Goal: Task Accomplishment & Management: Manage account settings

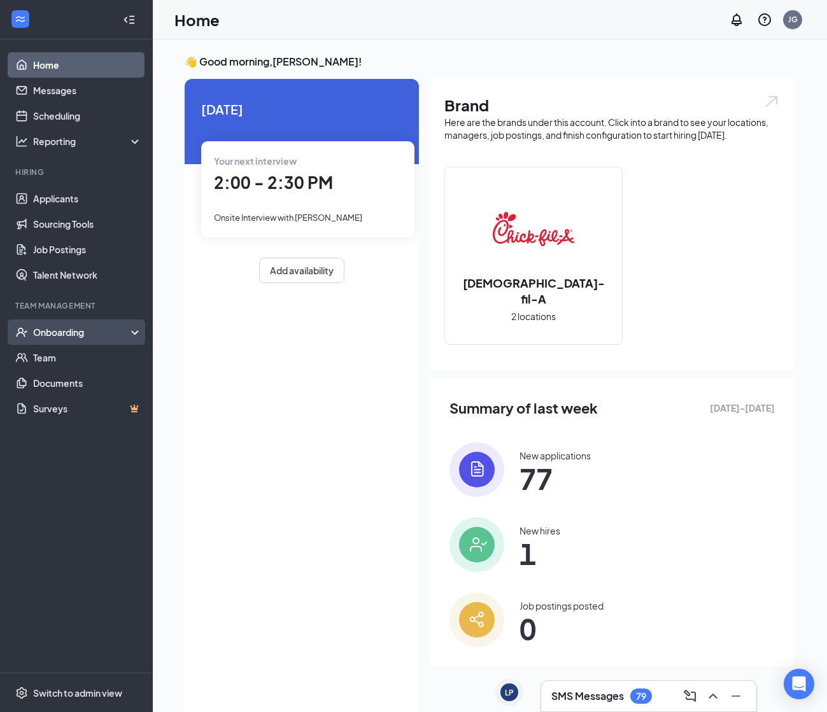
click at [122, 327] on div "Onboarding" at bounding box center [82, 332] width 98 height 13
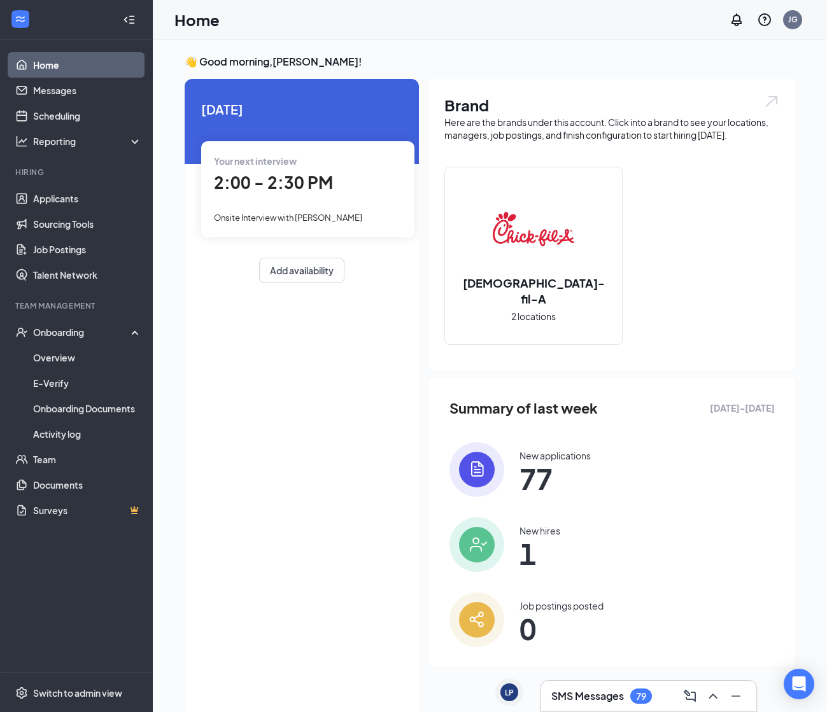
click at [625, 686] on div "SMS Messages 79" at bounding box center [648, 696] width 195 height 20
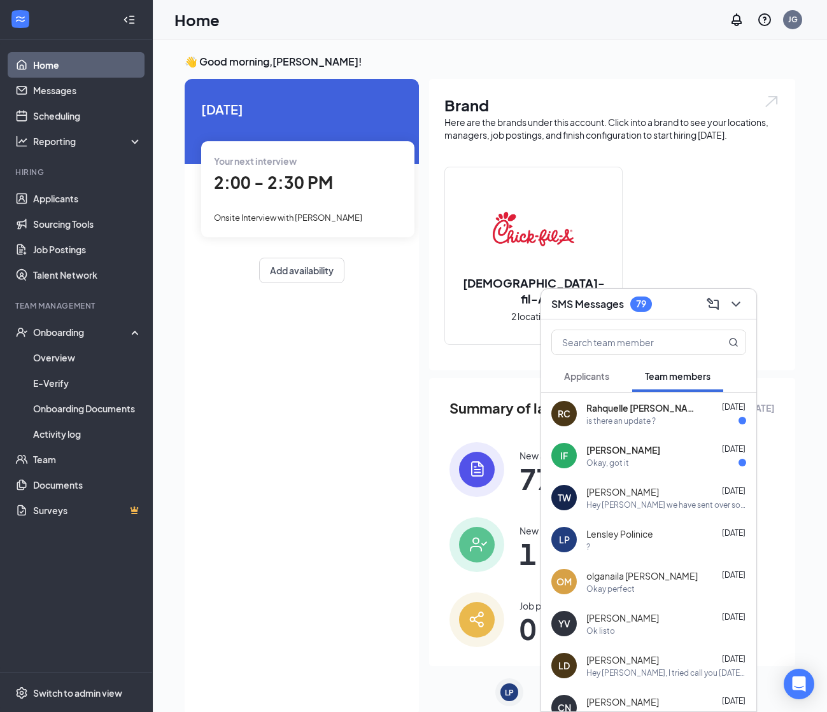
click at [294, 166] on span "Your next interview" at bounding box center [255, 160] width 83 height 11
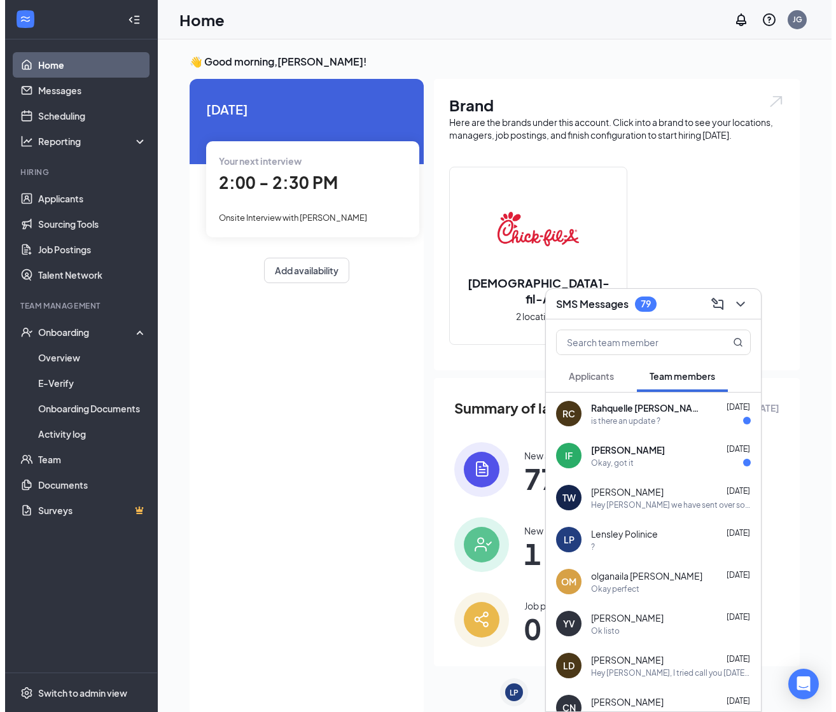
scroll to position [5, 0]
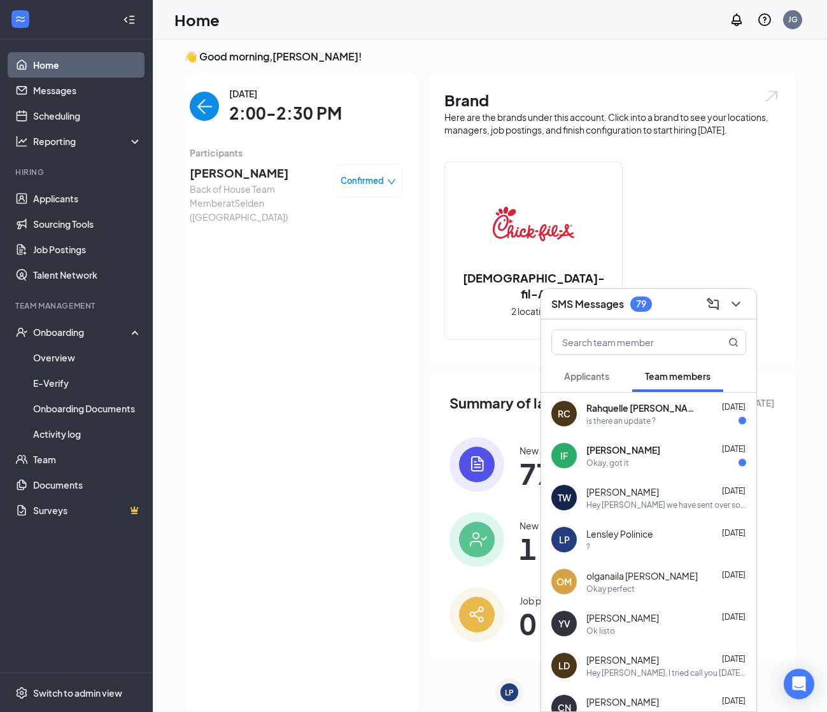
click at [241, 187] on span "Back of House Team Member at [GEOGRAPHIC_DATA] ([GEOGRAPHIC_DATA])" at bounding box center [257, 203] width 134 height 42
click at [734, 303] on icon "ChevronDown" at bounding box center [735, 304] width 15 height 15
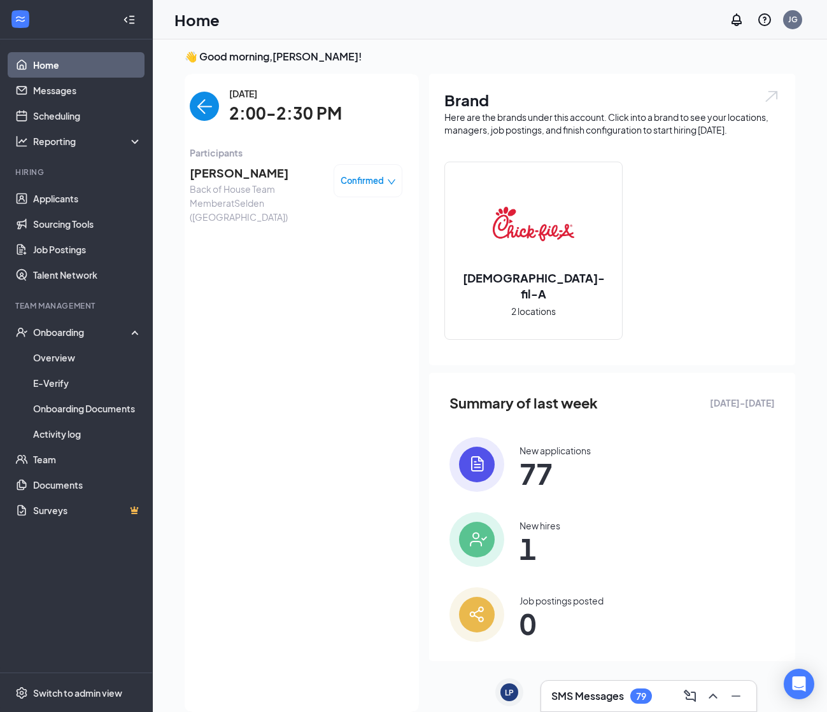
click at [235, 174] on span "[PERSON_NAME]" at bounding box center [257, 173] width 134 height 18
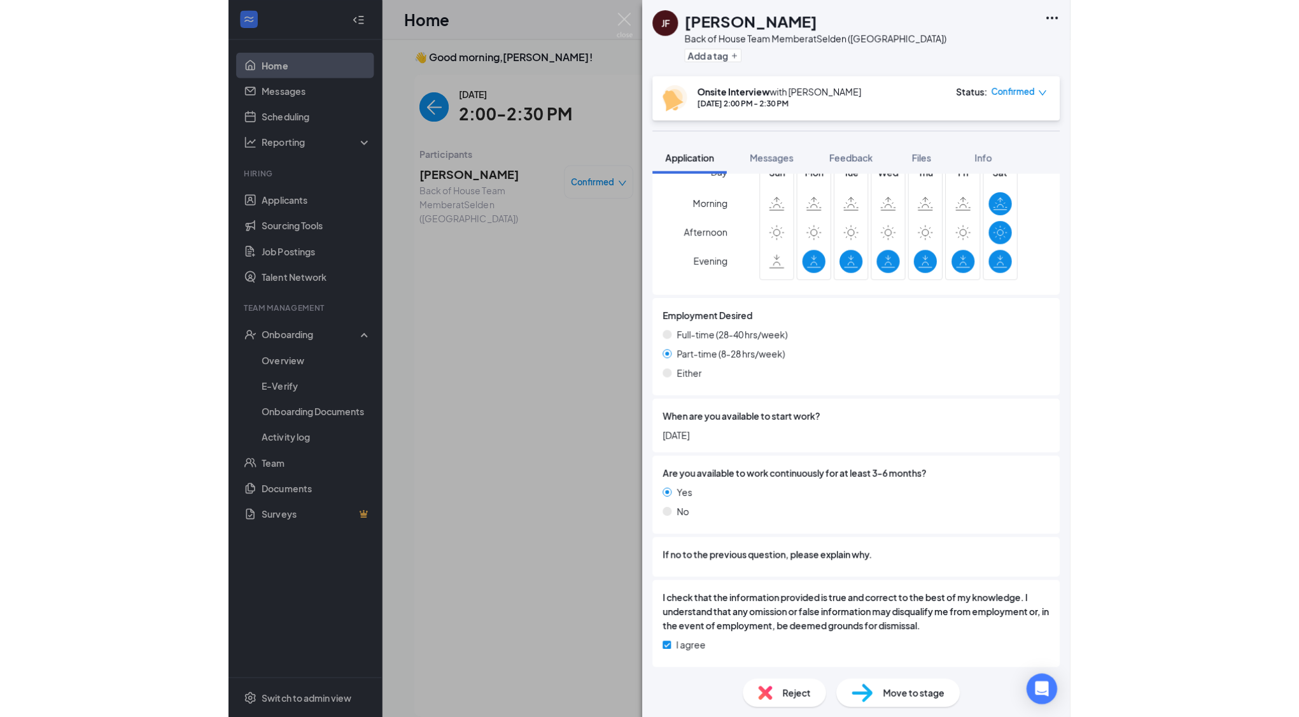
scroll to position [832, 0]
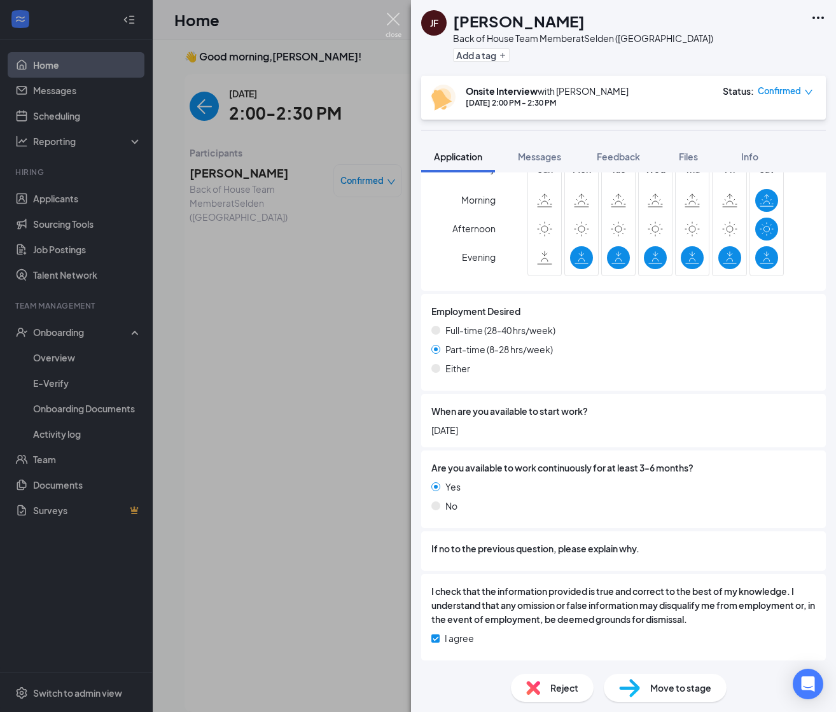
click at [400, 20] on img at bounding box center [394, 25] width 16 height 25
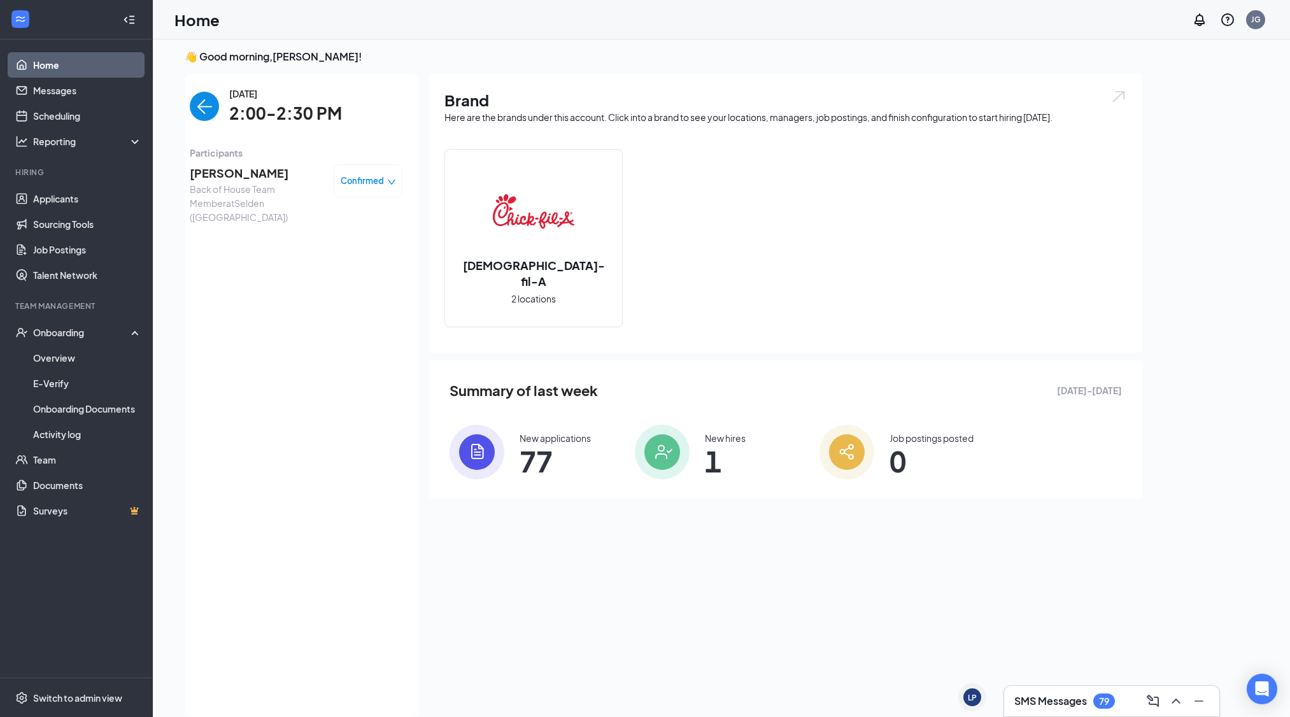
click at [247, 180] on span "[PERSON_NAME]" at bounding box center [257, 173] width 134 height 18
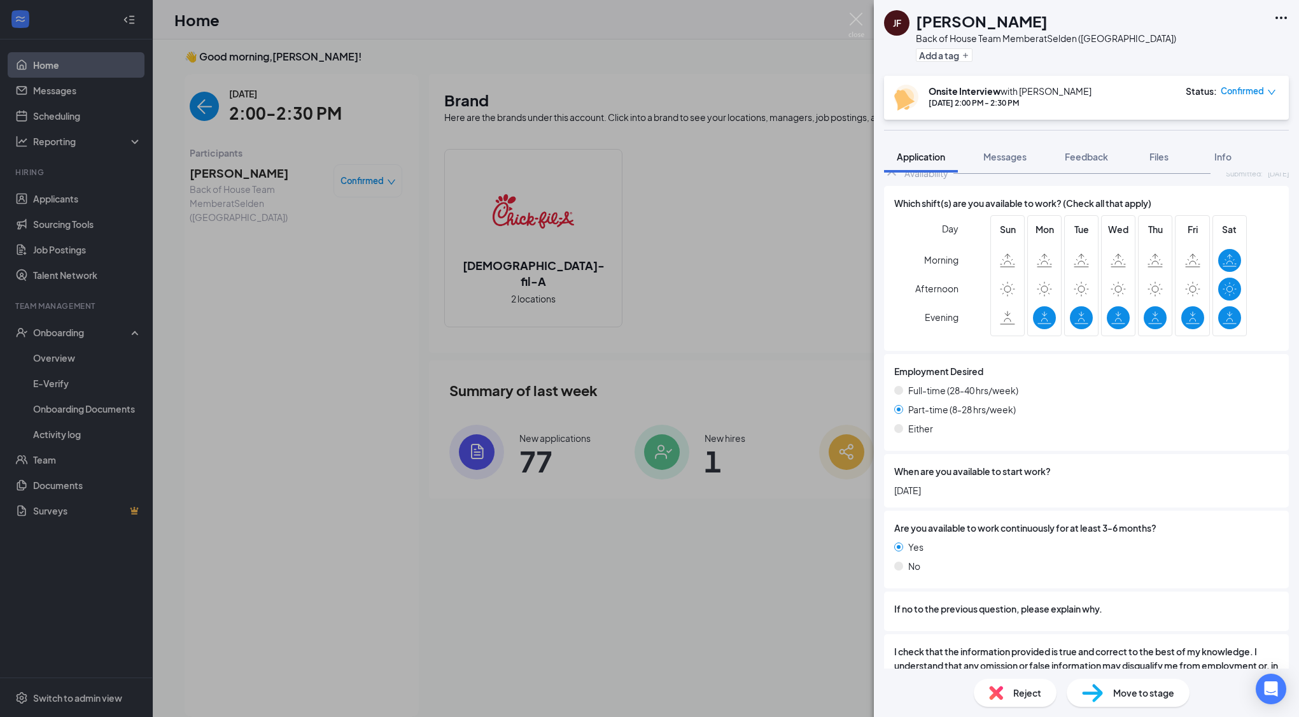
scroll to position [828, 0]
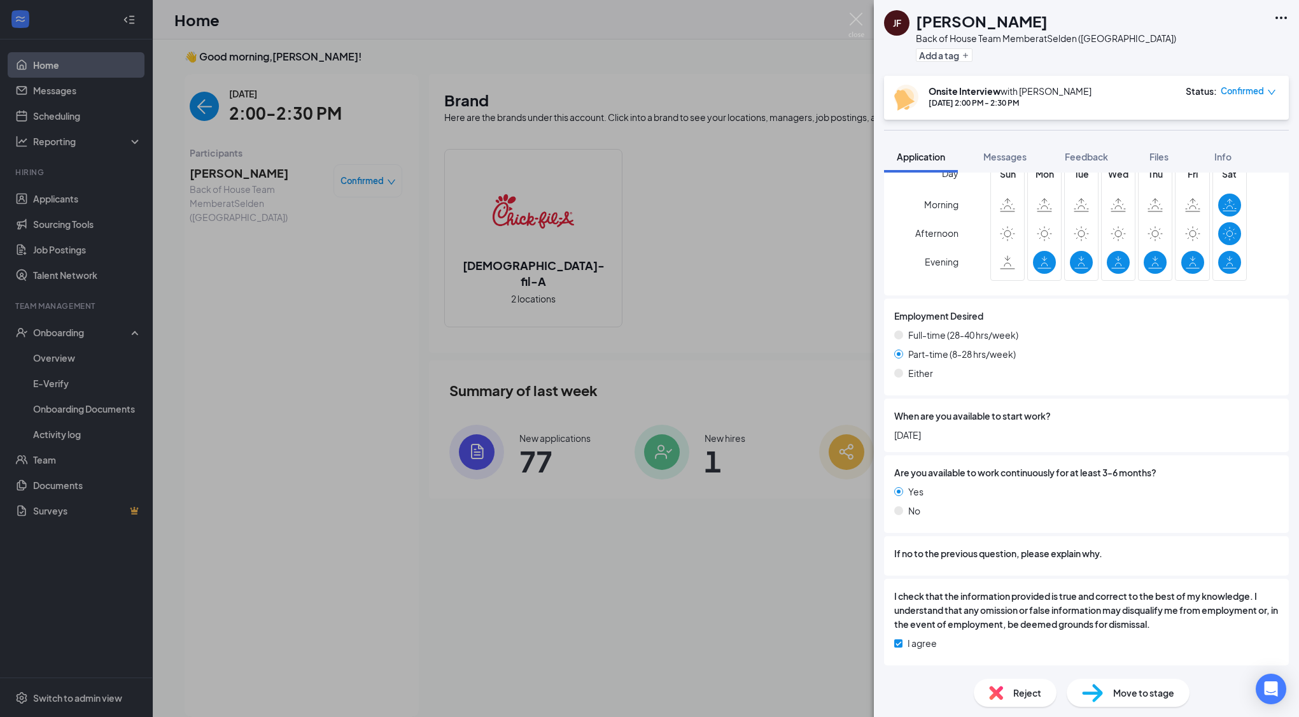
click at [996, 116] on div "Onsite Interview with [PERSON_NAME] [DATE] 2:00 PM - 2:30 PM Status : Confirmed" at bounding box center [1086, 98] width 405 height 44
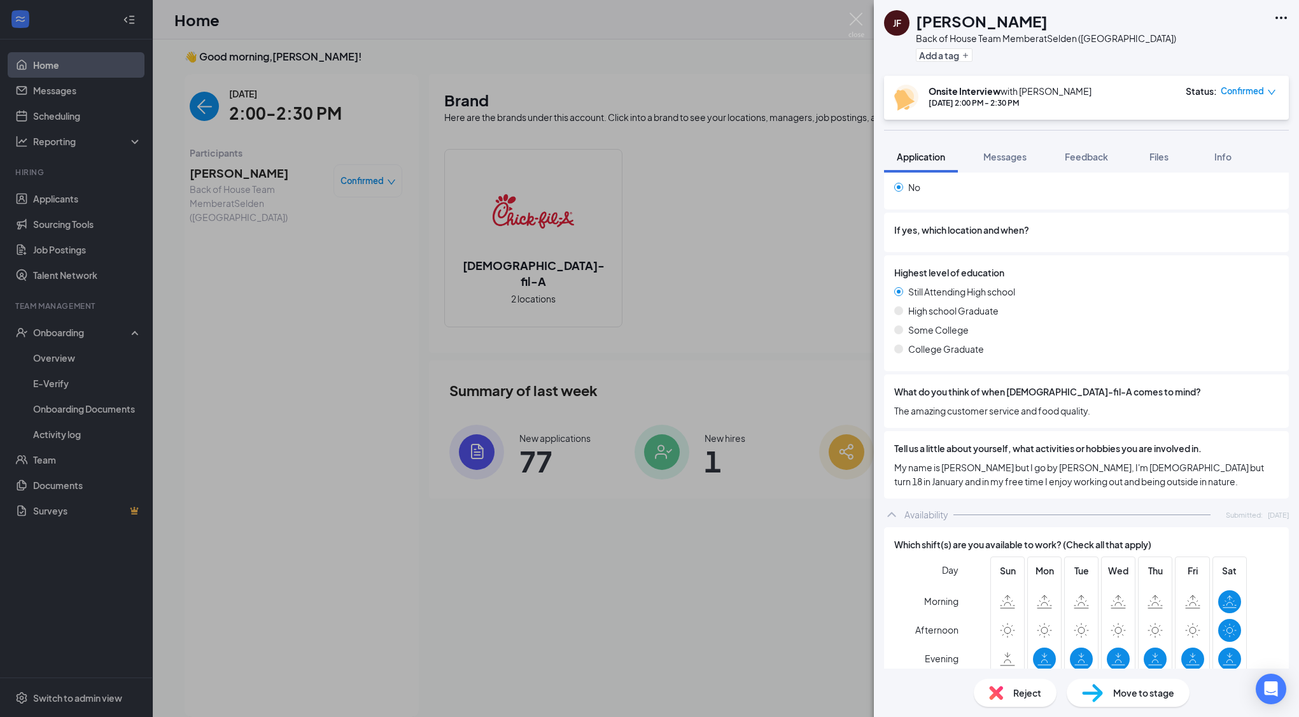
scroll to position [0, 0]
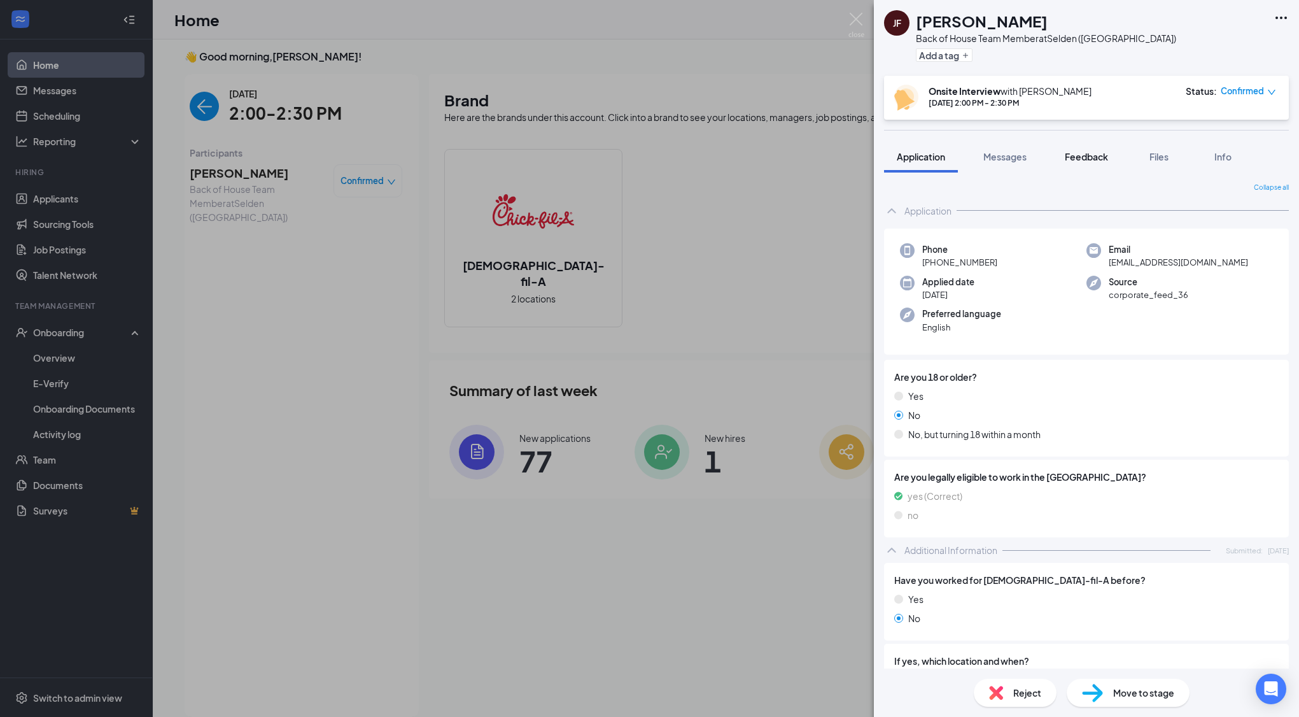
click at [1101, 156] on span "Feedback" at bounding box center [1086, 156] width 43 height 11
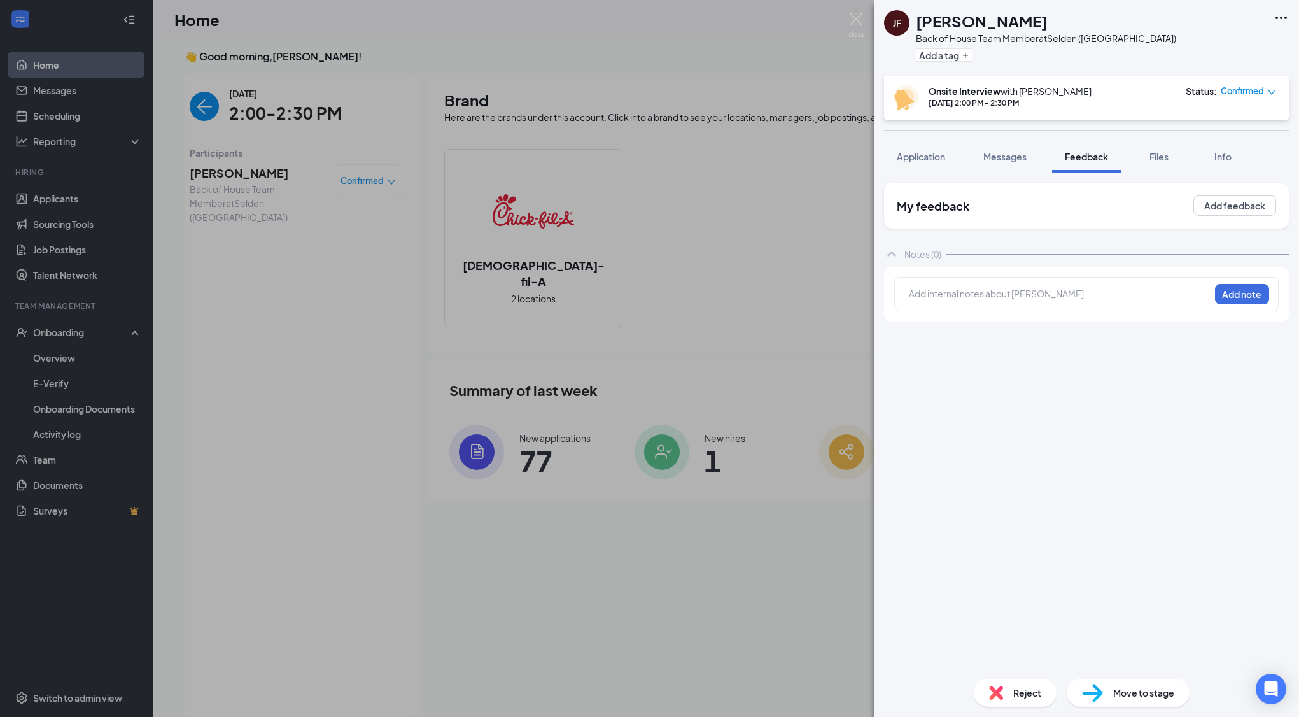
click at [1034, 306] on div "Add internal notes about [PERSON_NAME] Add note" at bounding box center [1086, 294] width 384 height 34
click at [1024, 299] on div at bounding box center [1060, 293] width 300 height 13
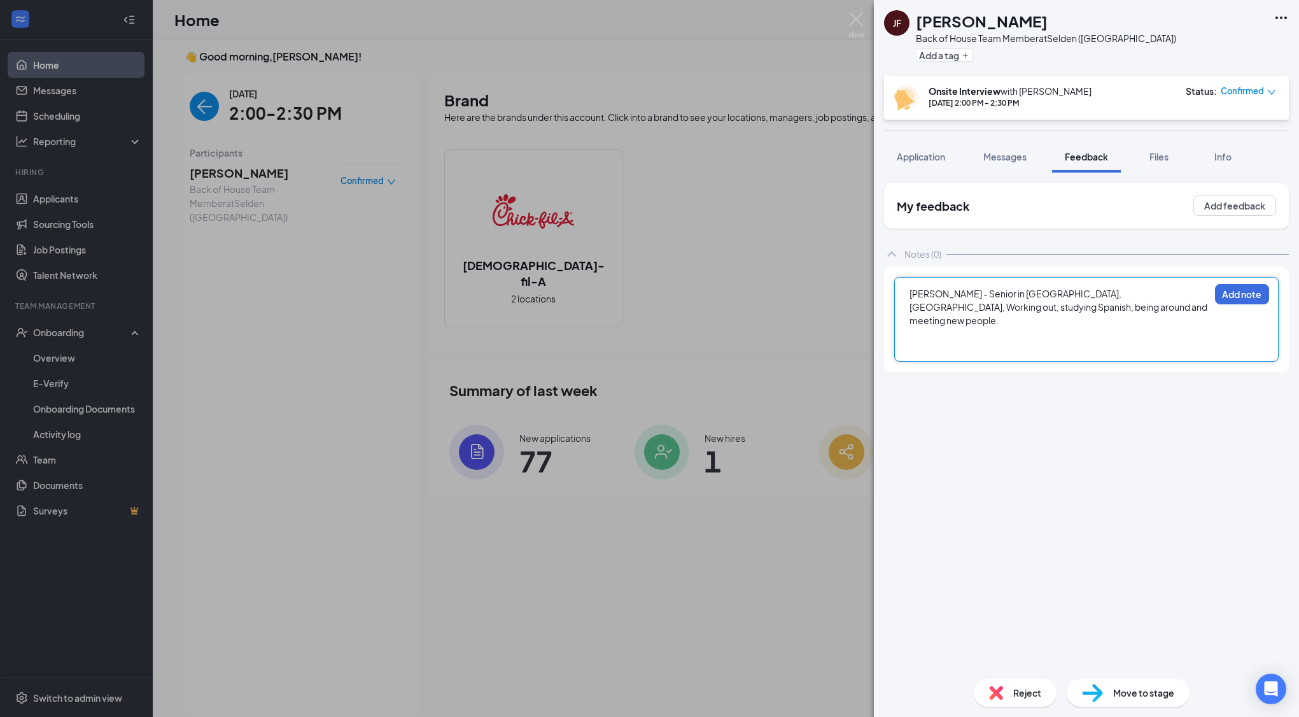
click at [984, 341] on div at bounding box center [1060, 347] width 300 height 13
click at [1046, 341] on div at bounding box center [1060, 347] width 300 height 13
click at [1050, 327] on div at bounding box center [1060, 333] width 300 height 13
click at [1042, 341] on div at bounding box center [1060, 347] width 300 height 13
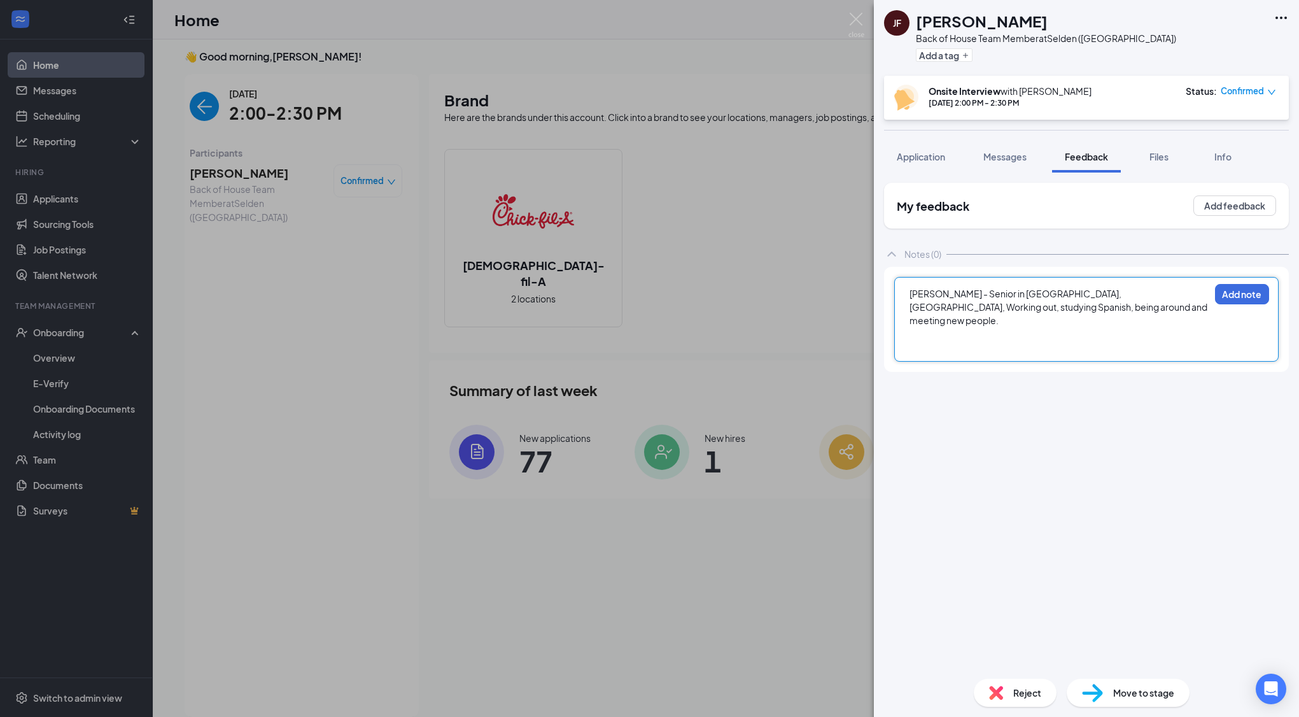
click at [964, 341] on div at bounding box center [1060, 347] width 300 height 13
click at [1165, 363] on div "Character - how you put yourself in situations. If someone is in trouble, good …" at bounding box center [1060, 361] width 300 height 40
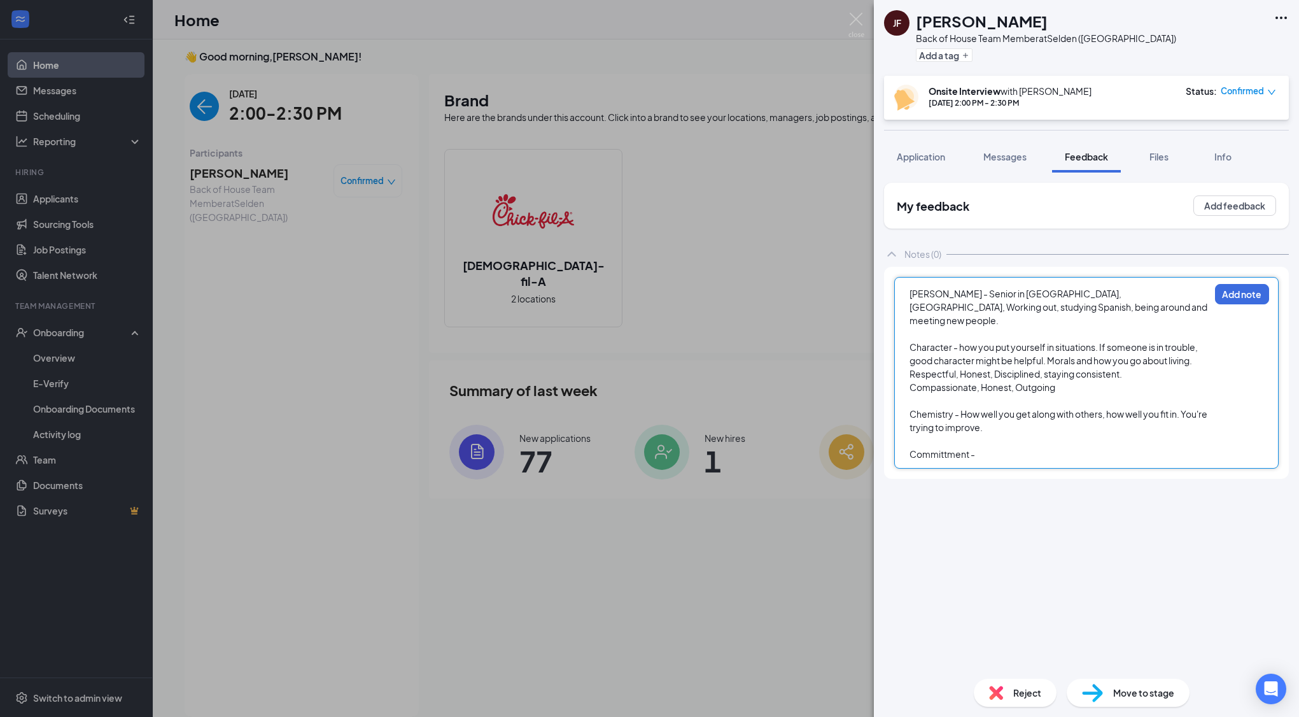
click at [947, 448] on span "Committment -" at bounding box center [943, 453] width 66 height 11
click at [1008, 448] on div "Committment -" at bounding box center [1060, 454] width 300 height 13
click at [951, 448] on span "Committment -" at bounding box center [943, 453] width 66 height 11
click at [1006, 448] on div "Committment -" at bounding box center [1060, 454] width 300 height 13
click at [1062, 501] on div at bounding box center [1060, 507] width 300 height 13
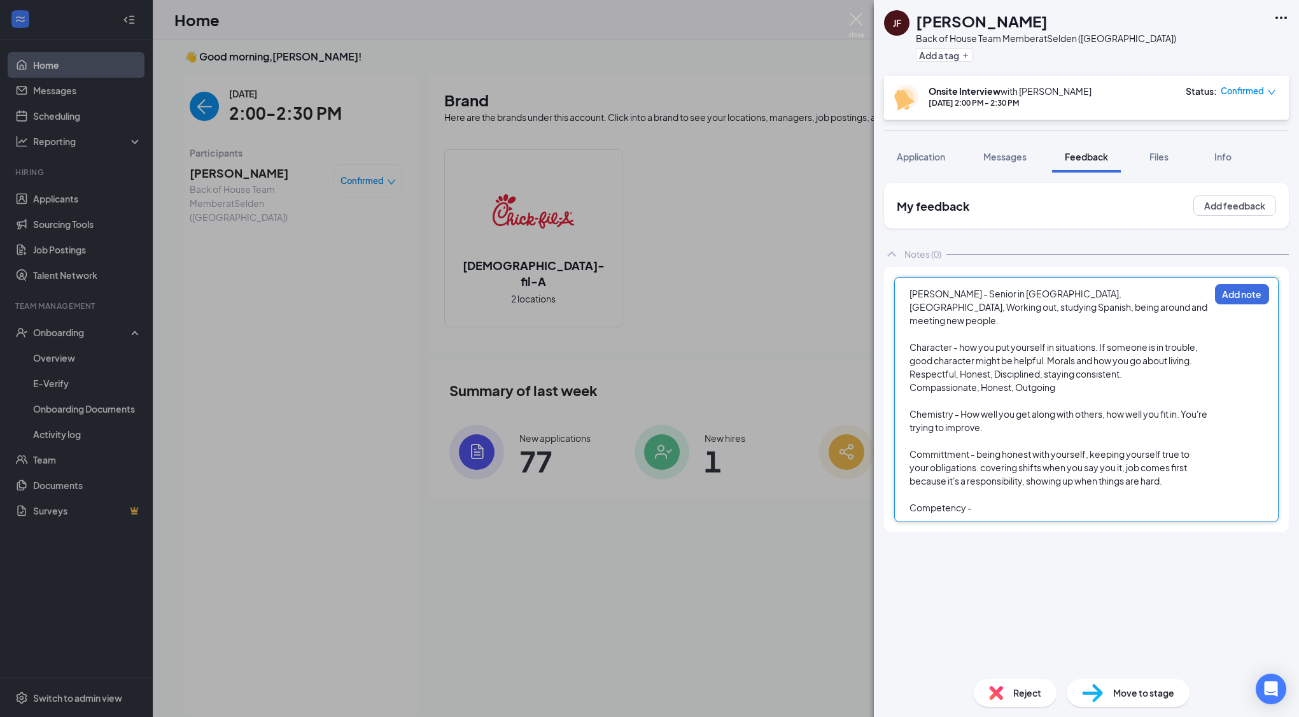
click at [1013, 501] on div "Competency -" at bounding box center [1060, 507] width 300 height 13
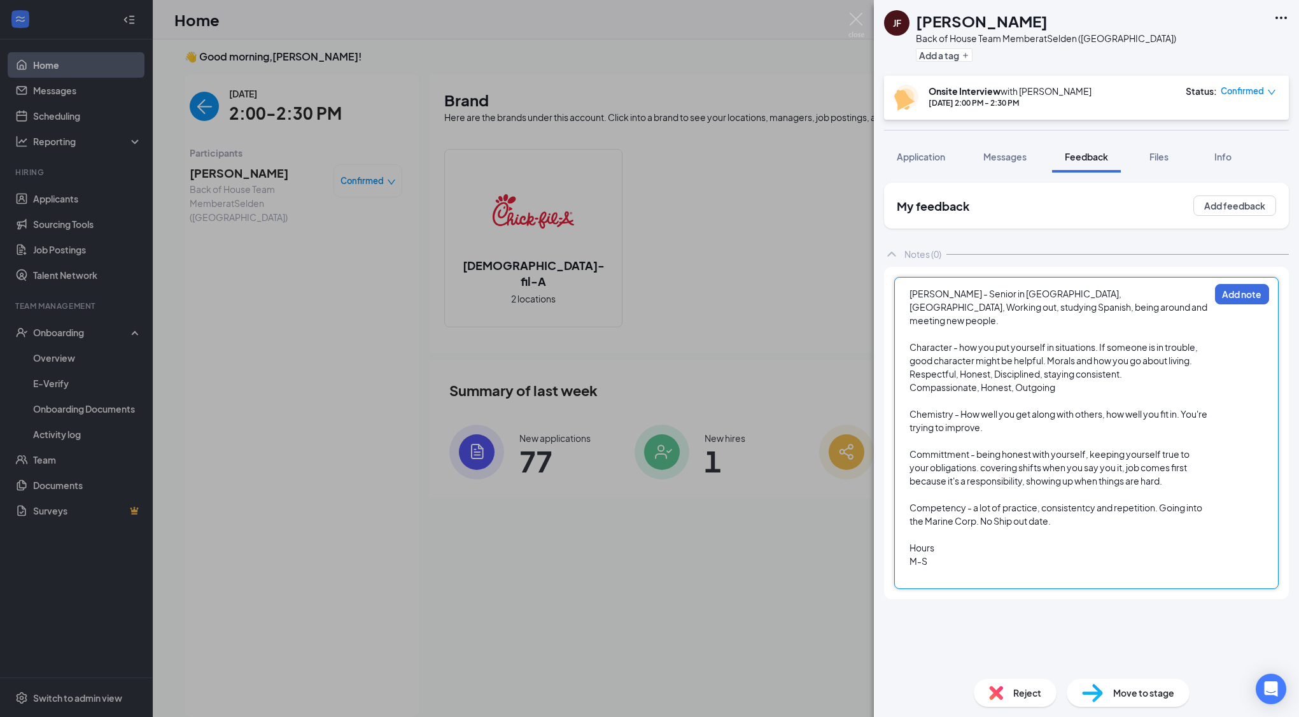
click at [998, 568] on div "[PERSON_NAME] - Senior in [GEOGRAPHIC_DATA], [GEOGRAPHIC_DATA], Working out, st…" at bounding box center [1086, 433] width 384 height 312
click at [998, 568] on div at bounding box center [1060, 574] width 300 height 13
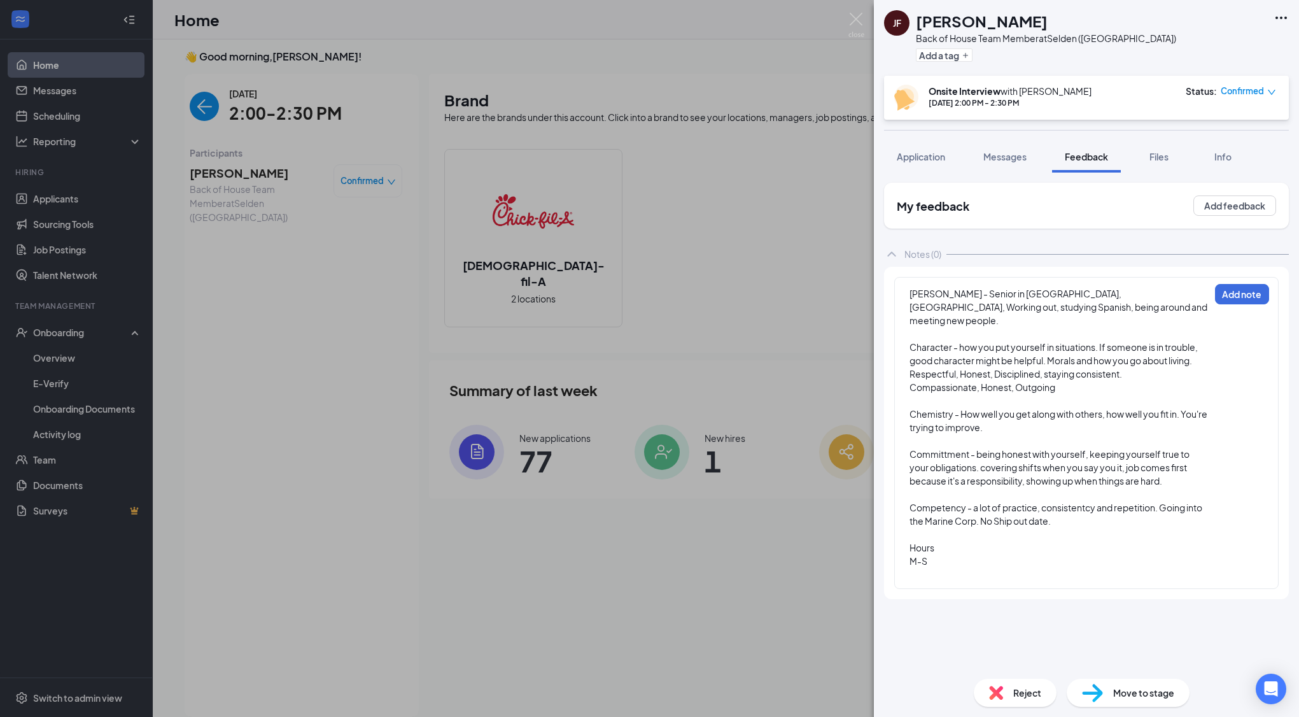
click at [1118, 687] on span "Move to stage" at bounding box center [1143, 693] width 61 height 14
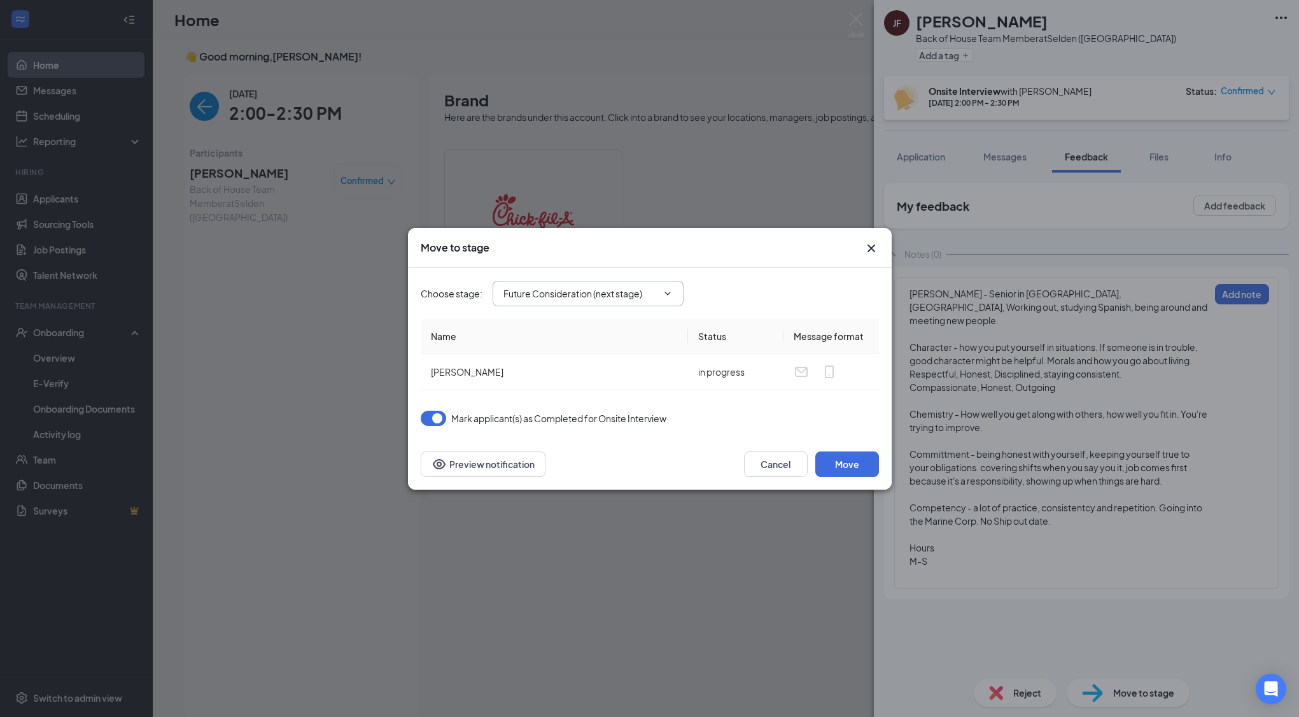
click at [628, 296] on input "Future Consideration (next stage)" at bounding box center [581, 293] width 154 height 14
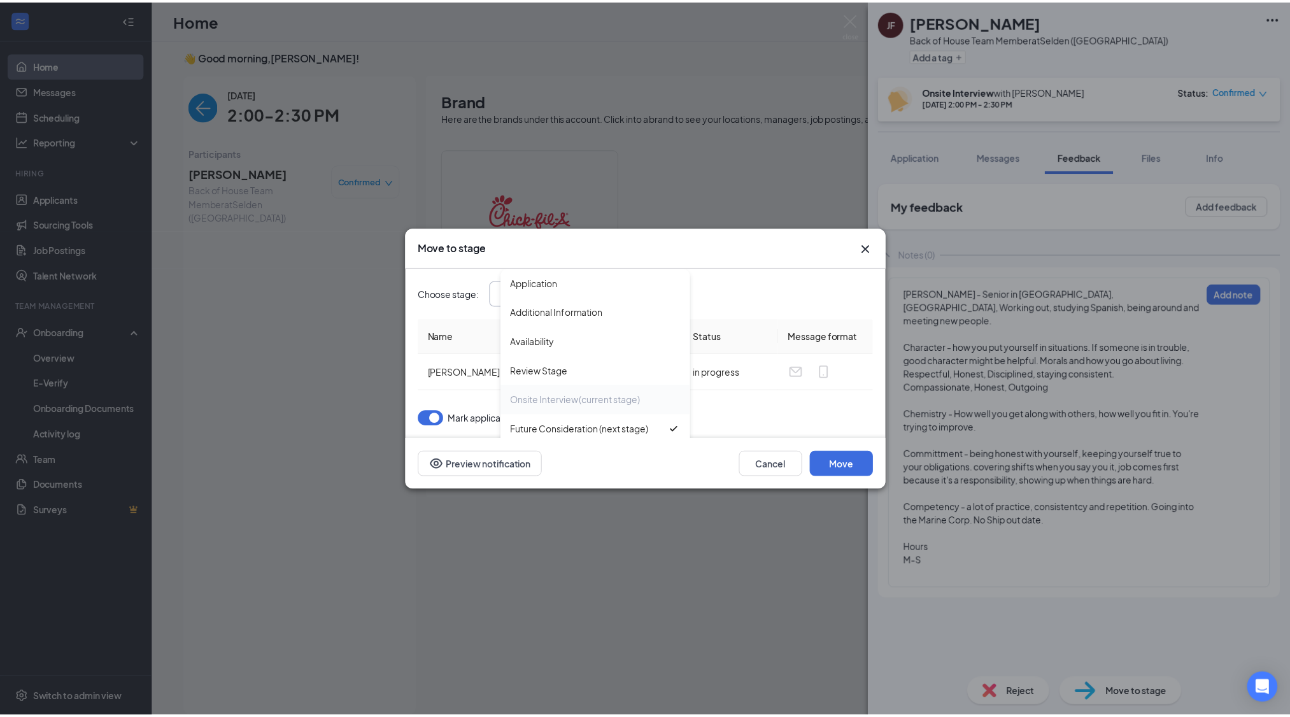
scroll to position [73, 0]
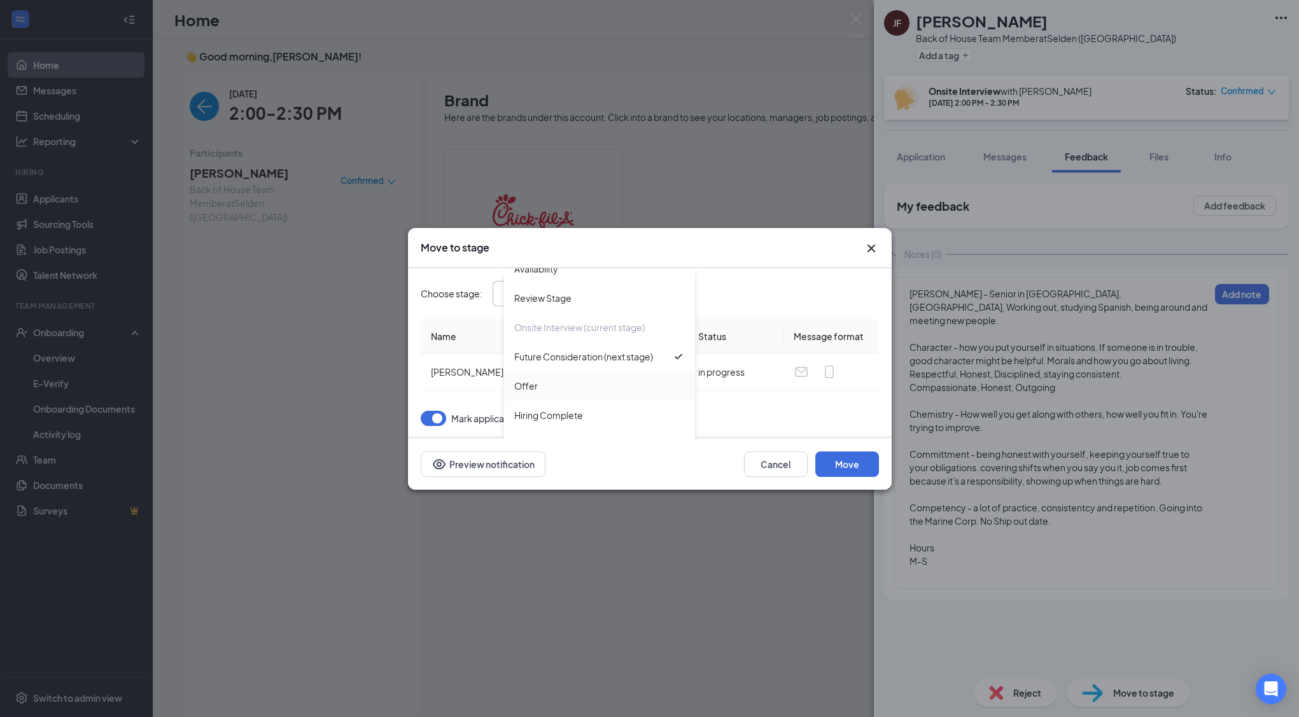
click at [616, 394] on div "Offer" at bounding box center [599, 385] width 191 height 29
type input "Offer"
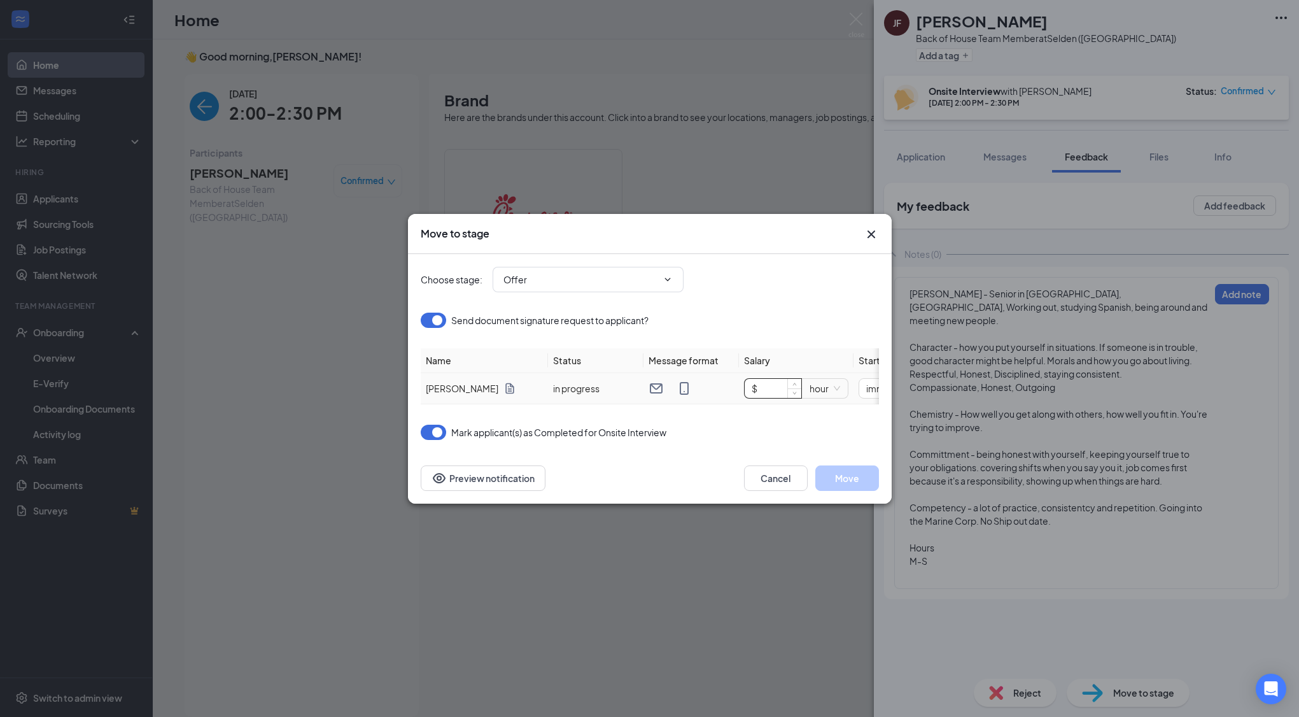
click at [768, 382] on input "$" at bounding box center [773, 388] width 57 height 19
type input "$ 16.5"
click at [765, 229] on div "Move to stage" at bounding box center [638, 234] width 435 height 14
click at [857, 488] on button "Move" at bounding box center [847, 477] width 64 height 25
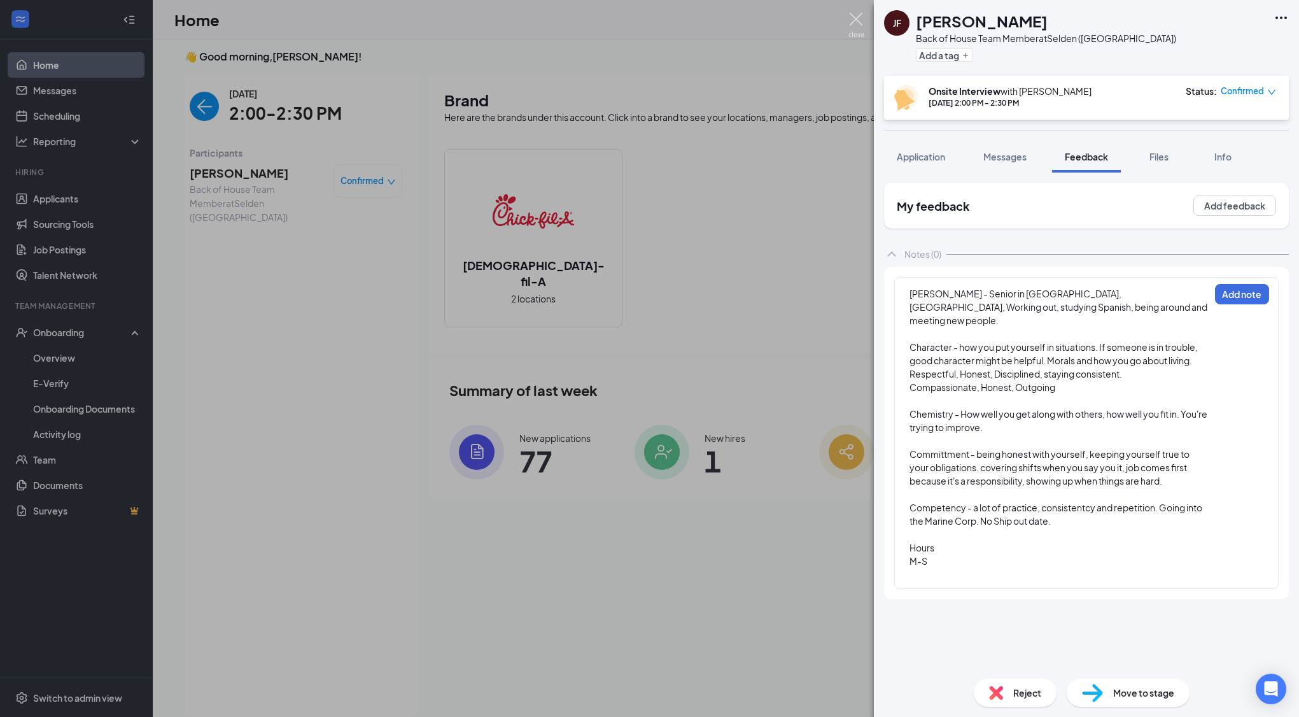
click at [861, 17] on img at bounding box center [857, 25] width 16 height 25
